Goal: Task Accomplishment & Management: Complete application form

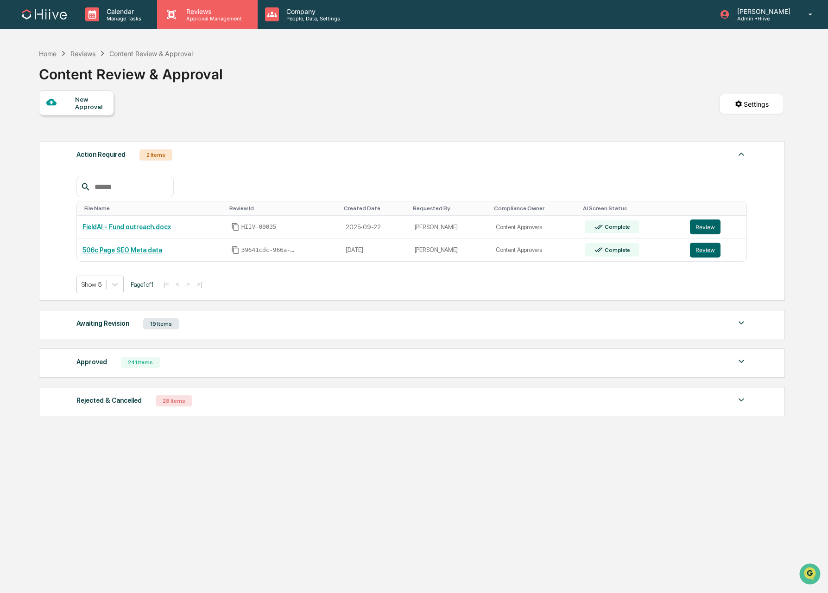
click at [187, 10] on p "Reviews" at bounding box center [213, 11] width 68 height 8
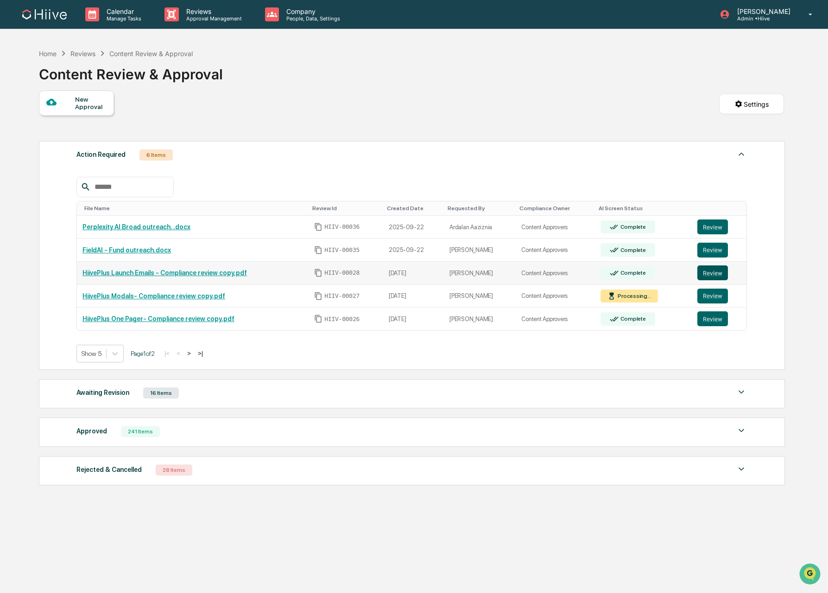
click at [709, 273] on button "Review" at bounding box center [713, 272] width 31 height 15
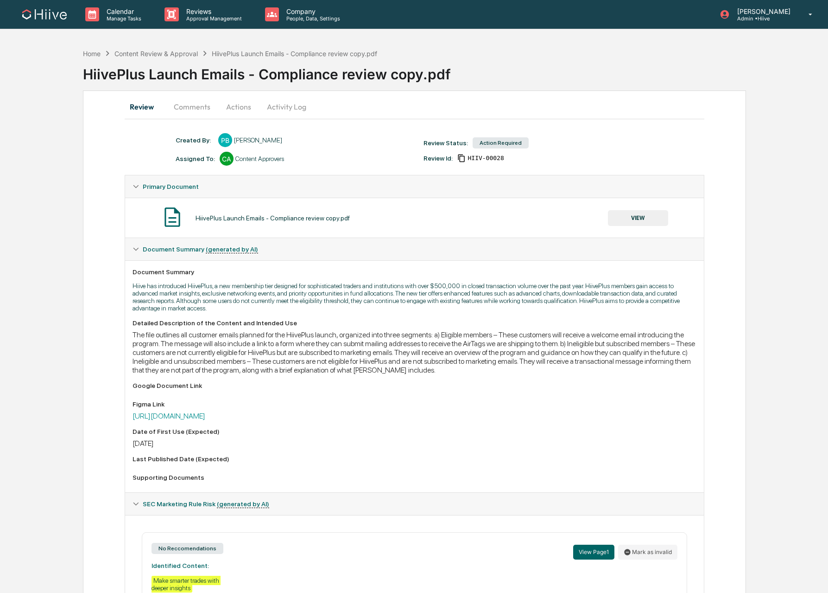
click at [187, 102] on button "Comments" at bounding box center [191, 107] width 51 height 22
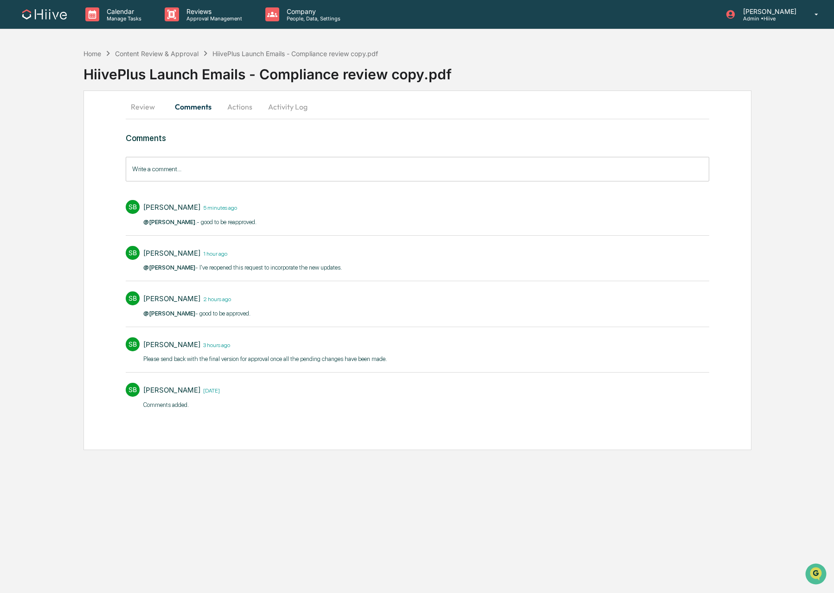
click at [249, 108] on button "Actions" at bounding box center [240, 107] width 42 height 22
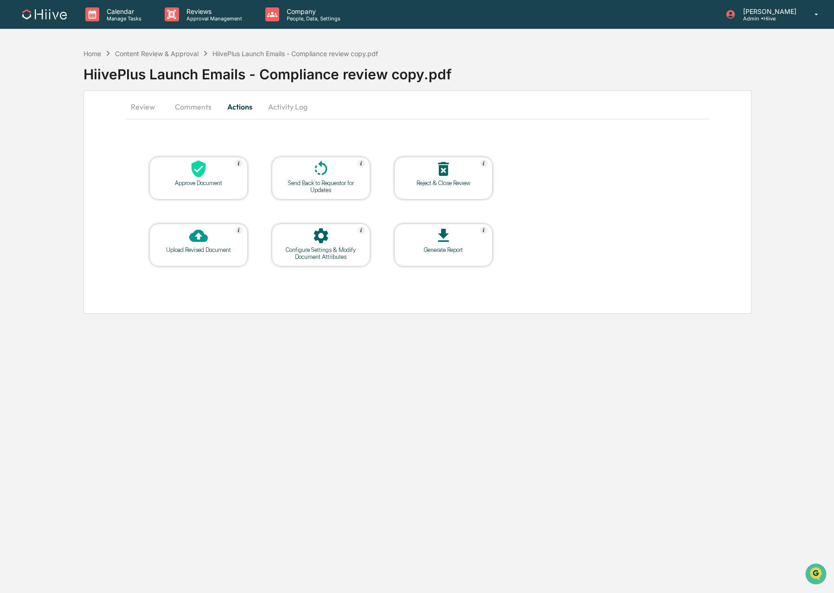
click at [207, 190] on div "Approve Document" at bounding box center [198, 178] width 98 height 43
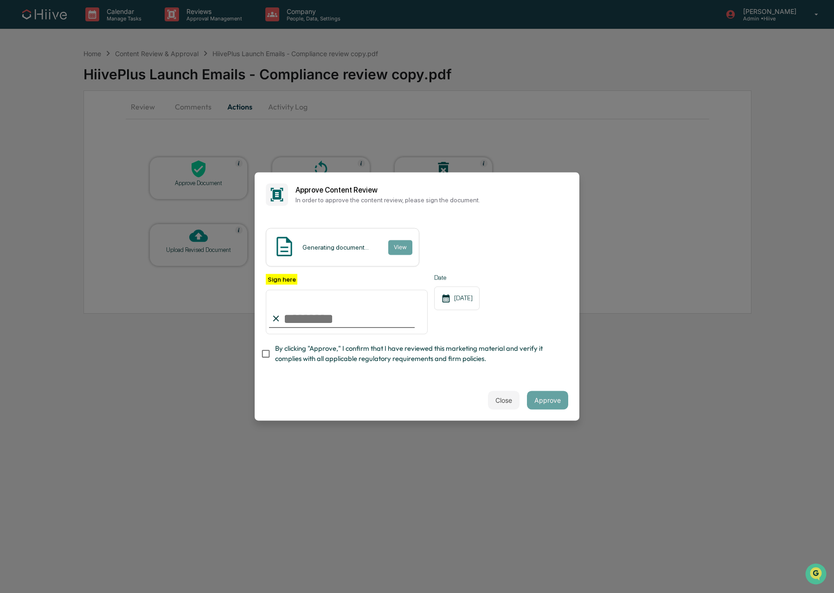
click at [366, 324] on input "Sign here" at bounding box center [347, 311] width 162 height 45
click at [325, 350] on span "By clicking "Approve," I confirm that I have reviewed this marketing material a…" at bounding box center [418, 353] width 286 height 21
click at [405, 310] on body "Calendar Manage Tasks Reviews Approval Management Company People, Data, Setting…" at bounding box center [417, 296] width 834 height 593
click at [0, 592] on com-1password-button at bounding box center [0, 593] width 0 height 0
type input "**********"
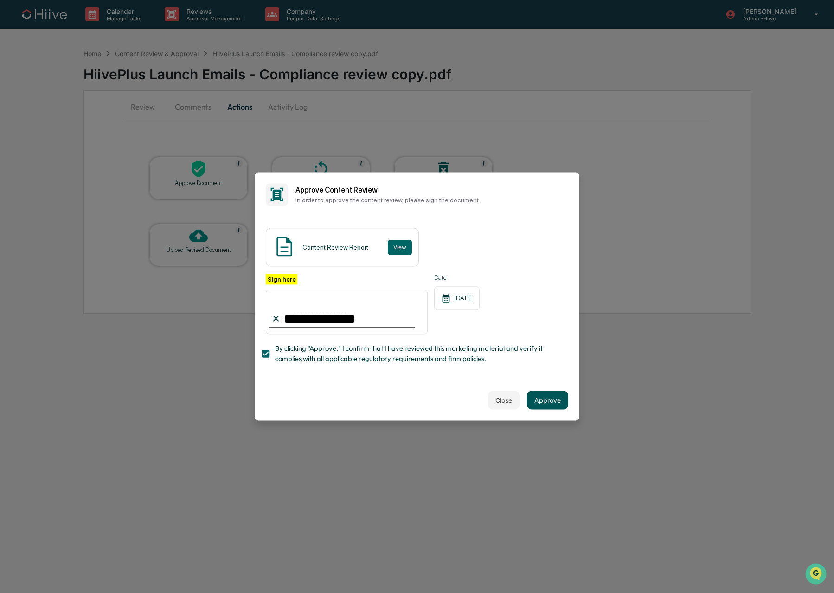
click at [548, 401] on button "Approve" at bounding box center [547, 400] width 41 height 19
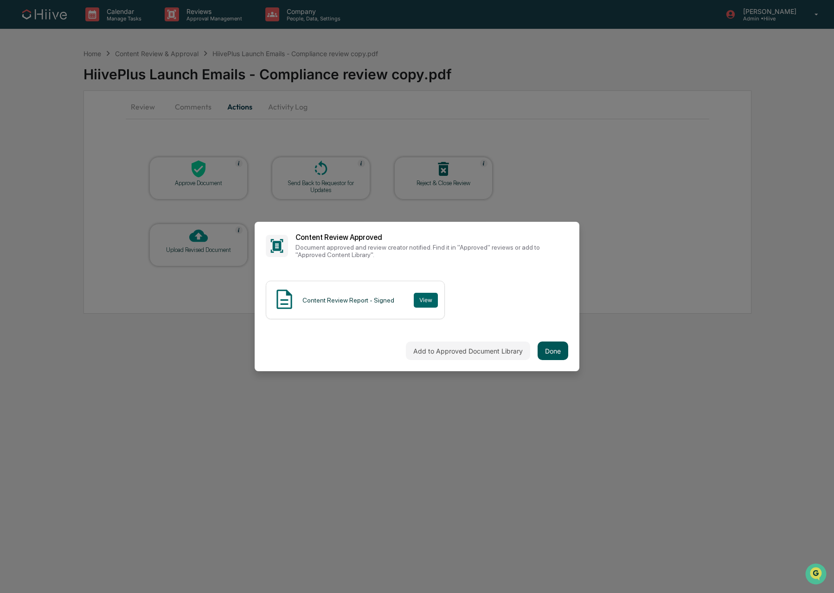
click at [552, 354] on button "Done" at bounding box center [552, 350] width 31 height 19
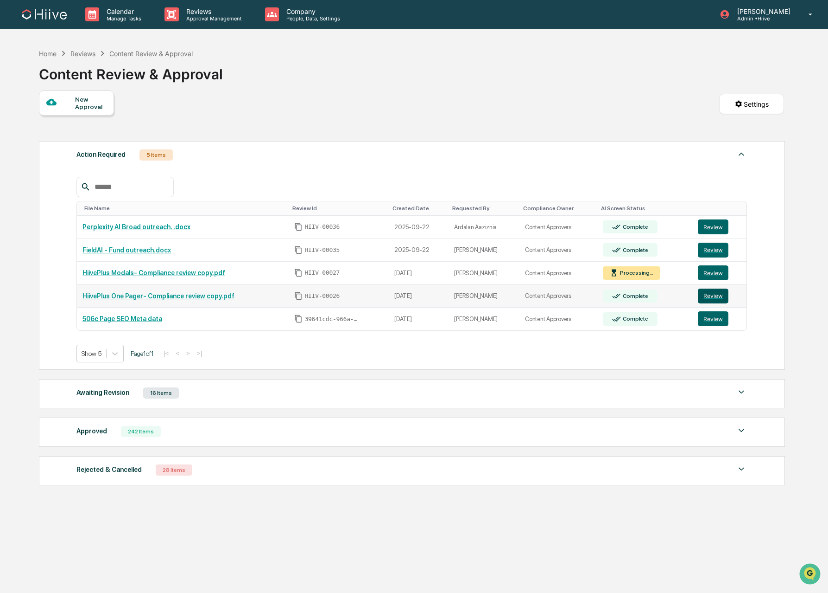
click at [720, 295] on button "Review" at bounding box center [713, 295] width 31 height 15
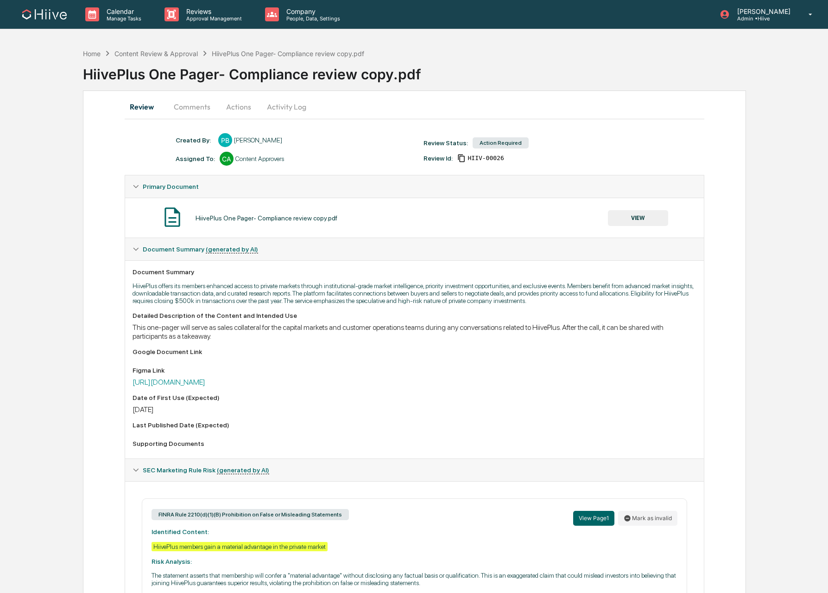
click at [181, 107] on button "Comments" at bounding box center [191, 107] width 51 height 22
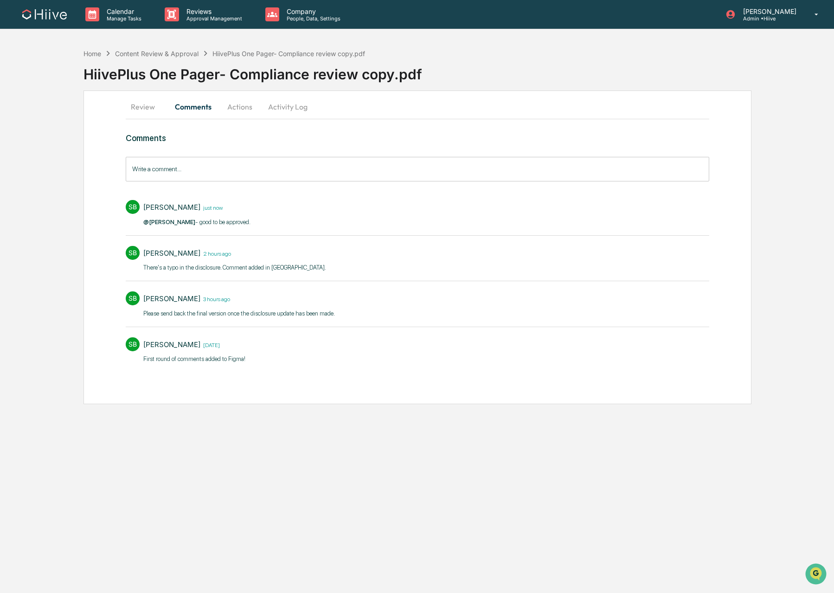
click at [237, 104] on button "Actions" at bounding box center [240, 107] width 42 height 22
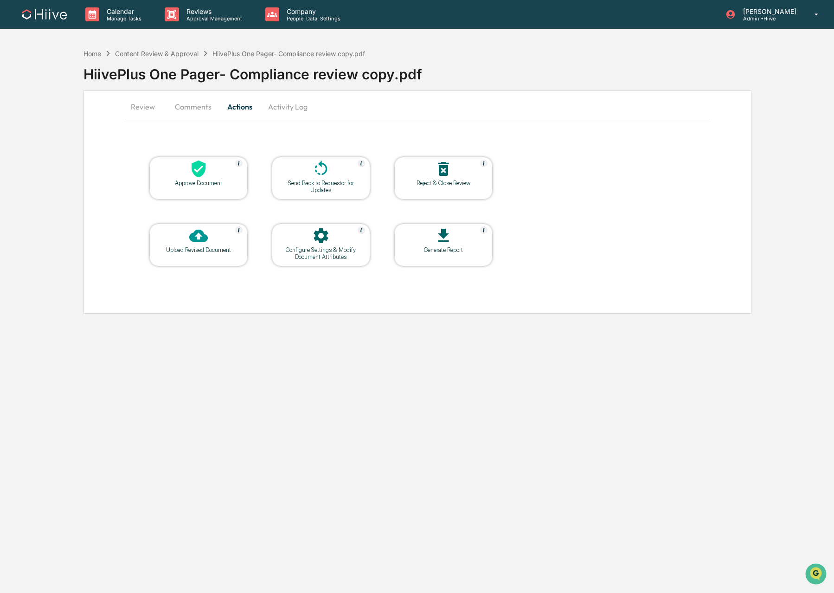
click at [196, 180] on div "Approve Document" at bounding box center [198, 182] width 83 height 7
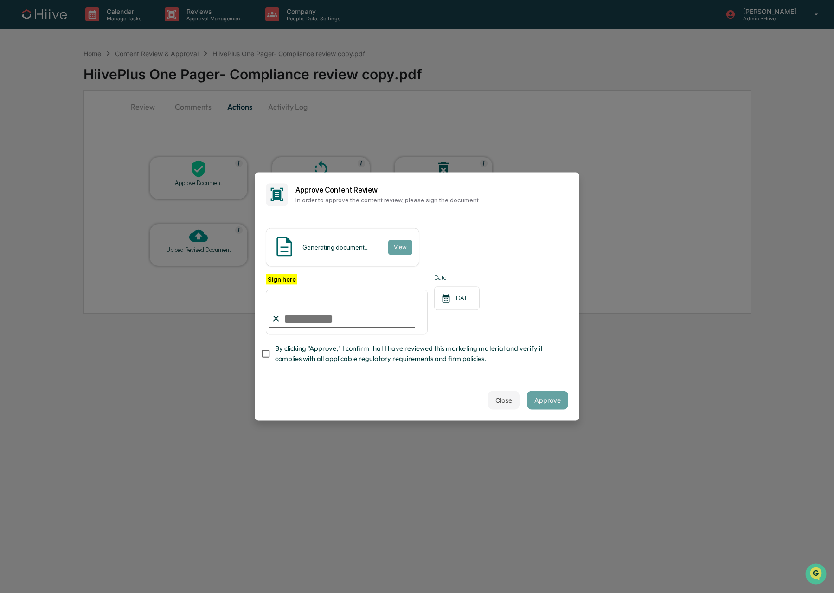
type input "**********"
click at [315, 346] on span "By clicking "Approve," I confirm that I have reviewed this marketing material a…" at bounding box center [418, 353] width 286 height 21
click at [529, 407] on button "Approve" at bounding box center [547, 400] width 41 height 19
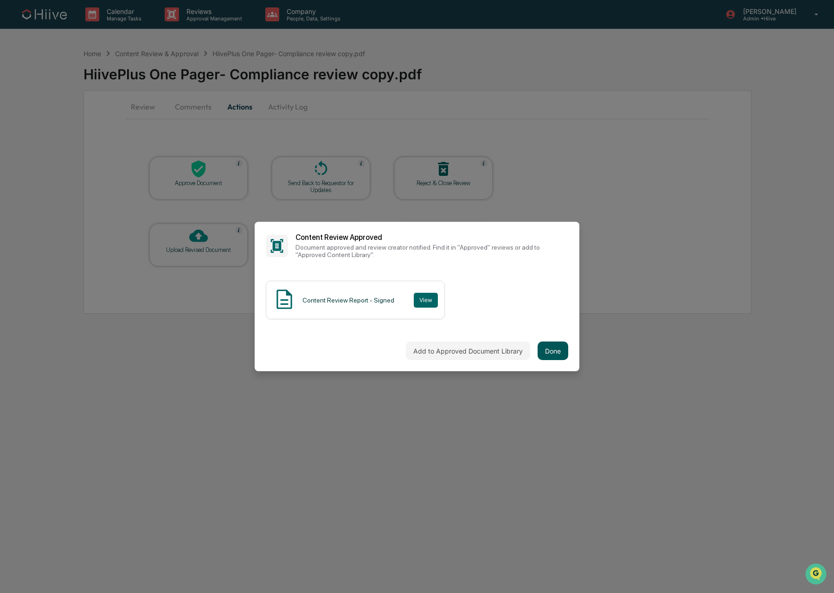
click at [548, 343] on button "Done" at bounding box center [552, 350] width 31 height 19
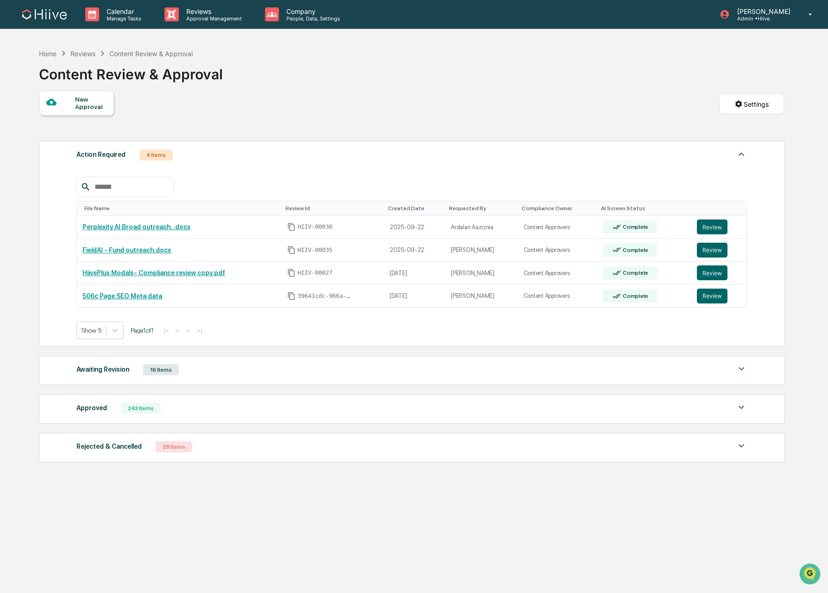
click at [644, 101] on div "New Approval Settings" at bounding box center [412, 113] width 746 height 46
click at [703, 250] on button "Review" at bounding box center [712, 249] width 31 height 15
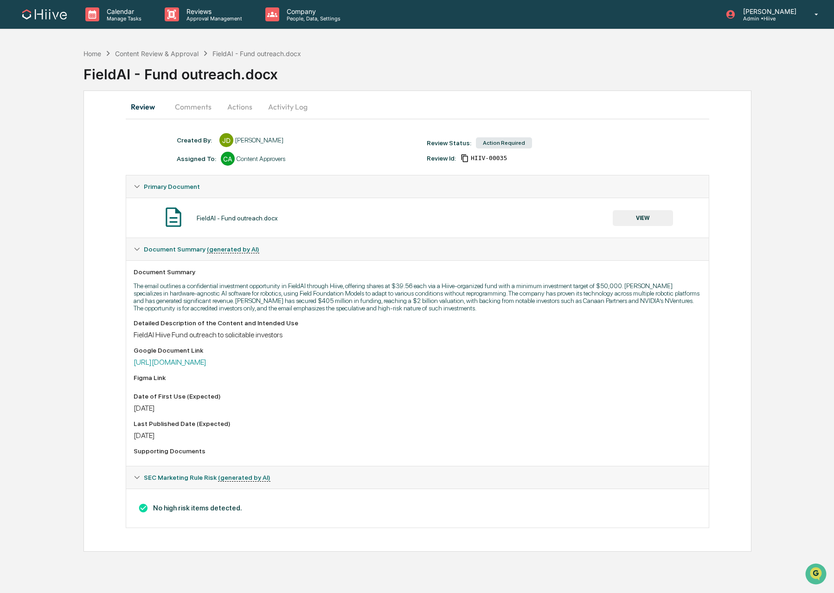
click at [221, 107] on button "Actions" at bounding box center [240, 107] width 42 height 22
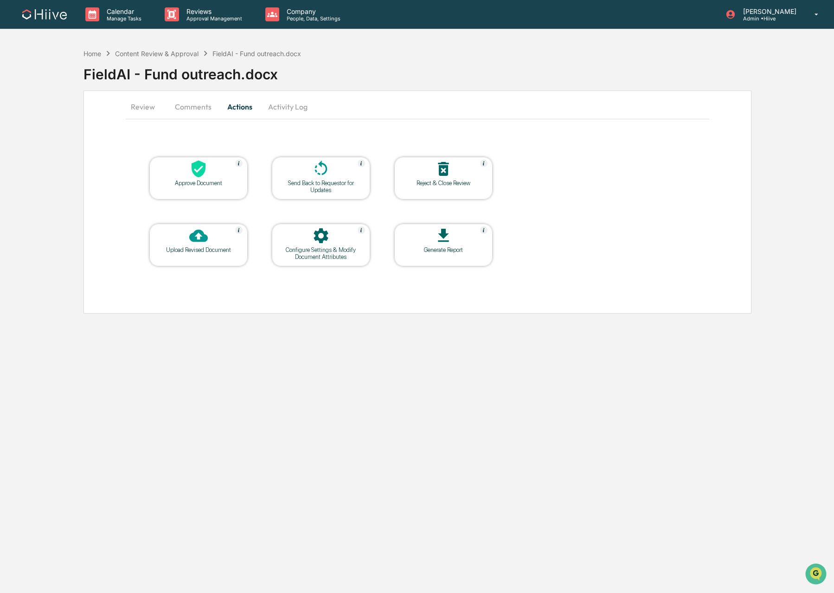
click at [196, 179] on div "Approve Document" at bounding box center [198, 182] width 83 height 7
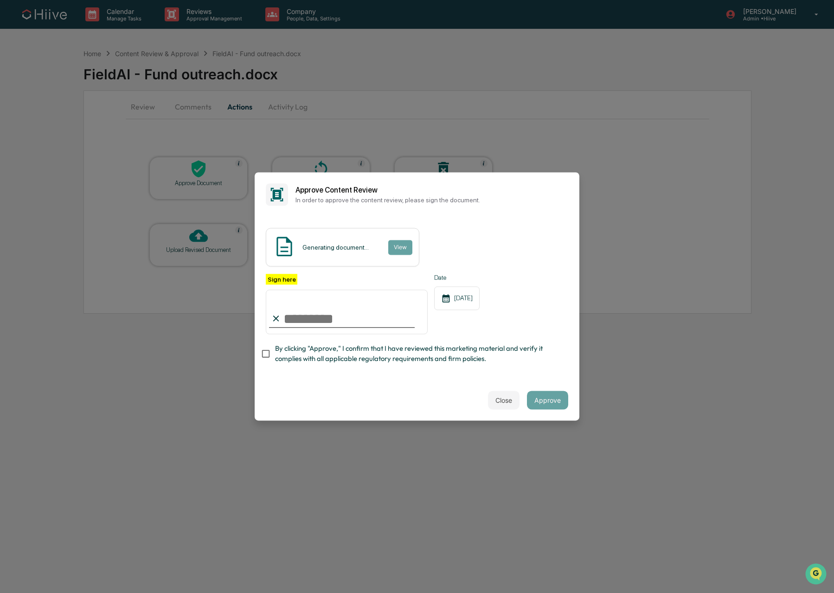
type input "**********"
click at [337, 354] on span "By clicking "Approve," I confirm that I have reviewed this marketing material a…" at bounding box center [418, 353] width 286 height 21
click at [544, 397] on button "Approve" at bounding box center [547, 400] width 41 height 19
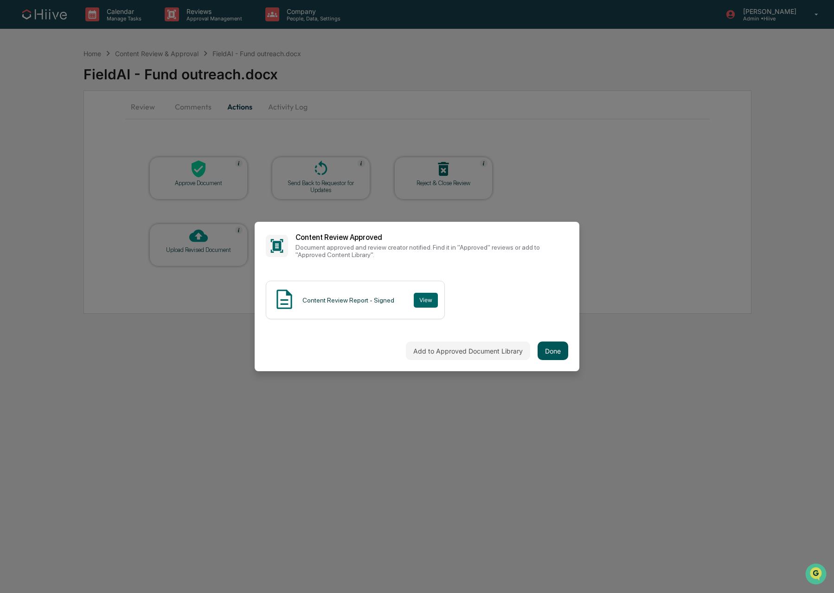
click at [554, 352] on button "Done" at bounding box center [552, 350] width 31 height 19
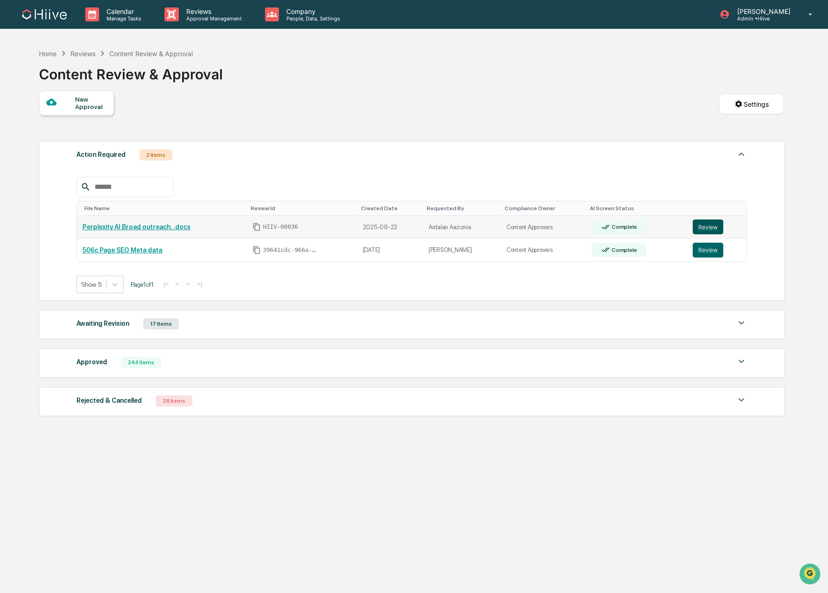
click at [710, 229] on button "Review" at bounding box center [708, 226] width 31 height 15
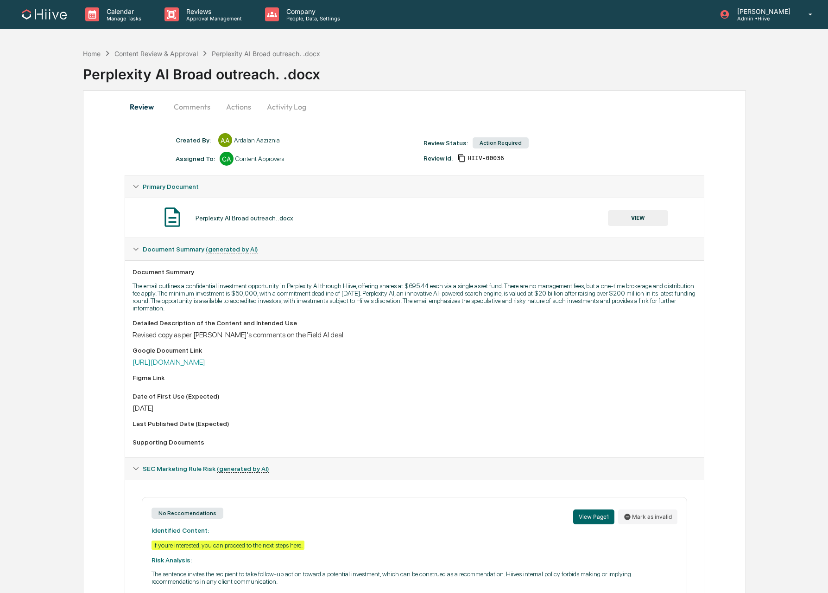
click at [201, 107] on button "Comments" at bounding box center [191, 107] width 51 height 22
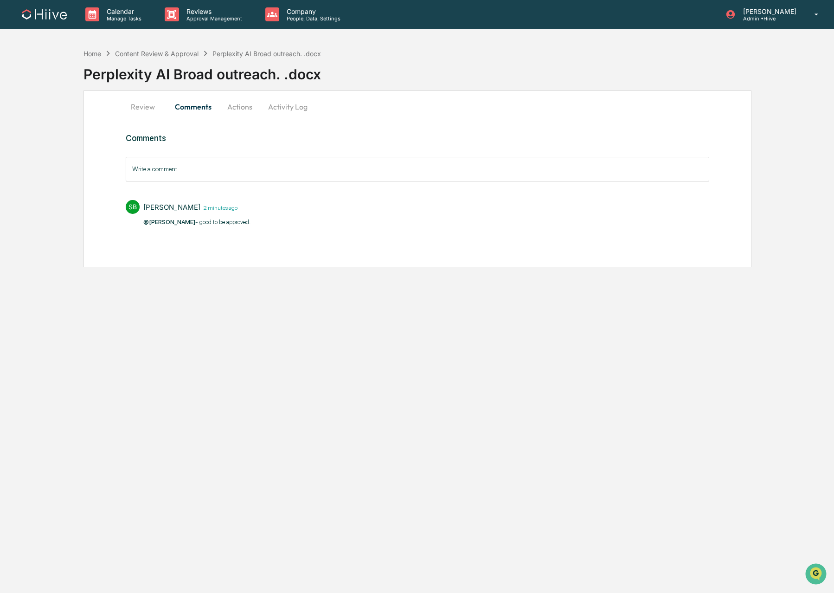
click at [229, 108] on button "Actions" at bounding box center [240, 107] width 42 height 22
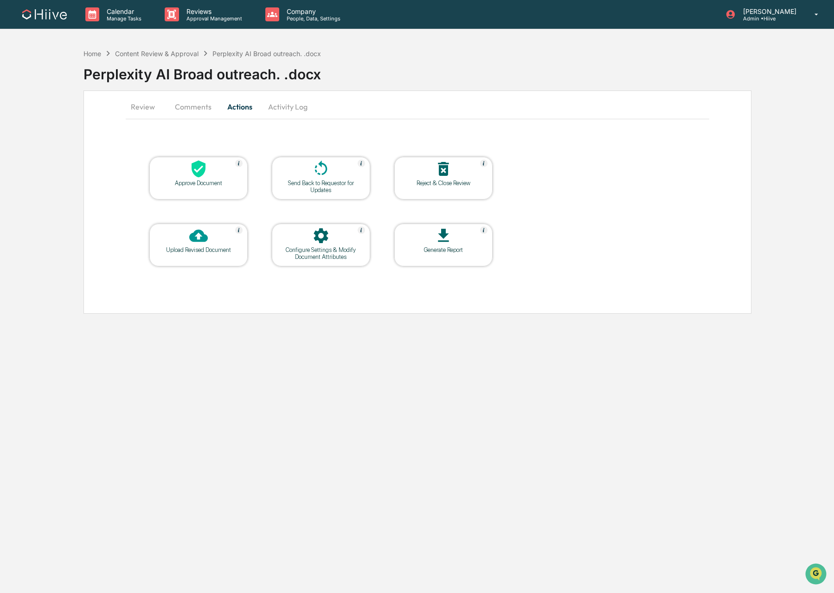
click at [183, 181] on div "Approve Document" at bounding box center [198, 182] width 83 height 7
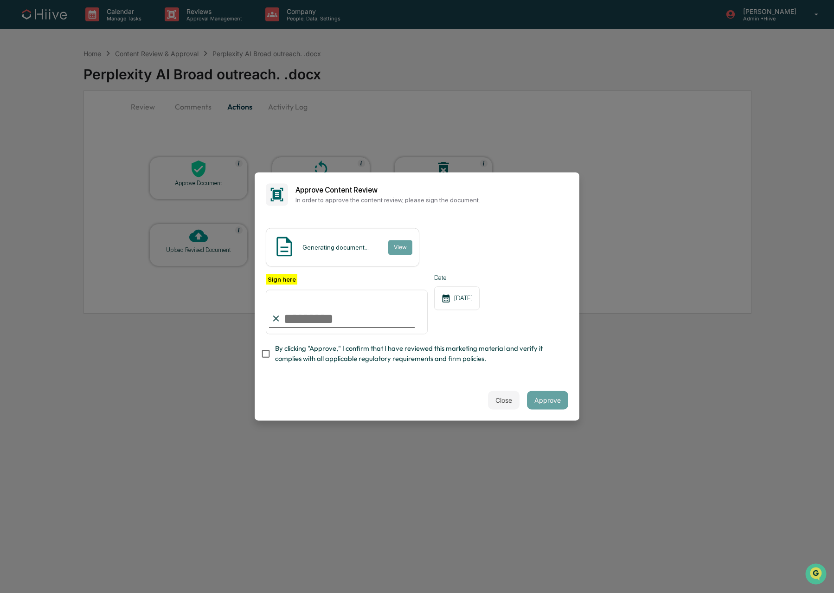
type input "**********"
click at [318, 355] on span "By clicking "Approve," I confirm that I have reviewed this marketing material a…" at bounding box center [418, 353] width 286 height 21
click at [542, 399] on button "Approve" at bounding box center [547, 400] width 41 height 19
